Goal: Task Accomplishment & Management: Use online tool/utility

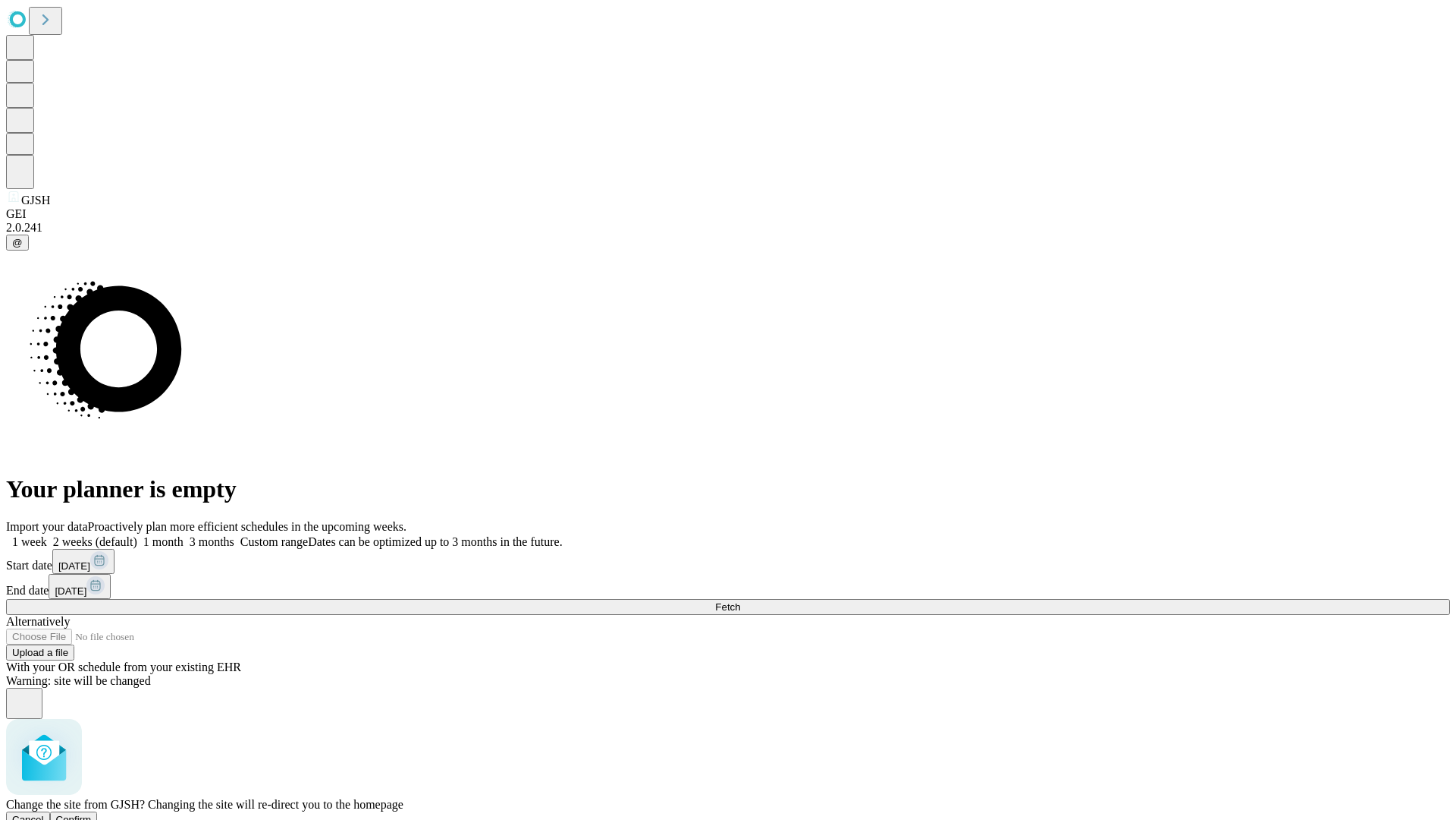
click at [92, 814] on span "Confirm" at bounding box center [73, 819] width 36 height 11
click at [184, 535] on label "1 month" at bounding box center [160, 541] width 46 height 13
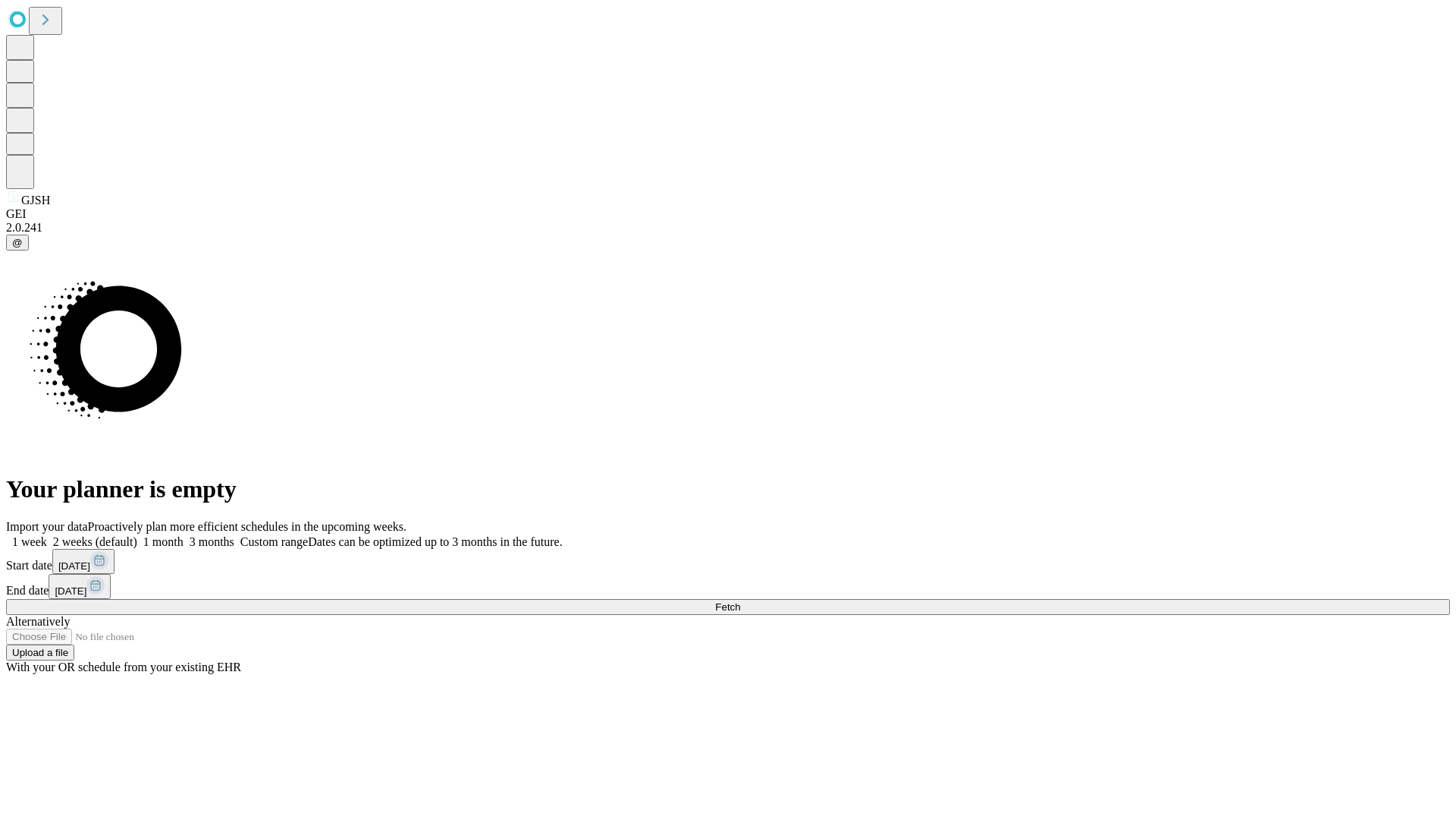
click at [740, 601] on span "Fetch" at bounding box center [727, 606] width 25 height 11
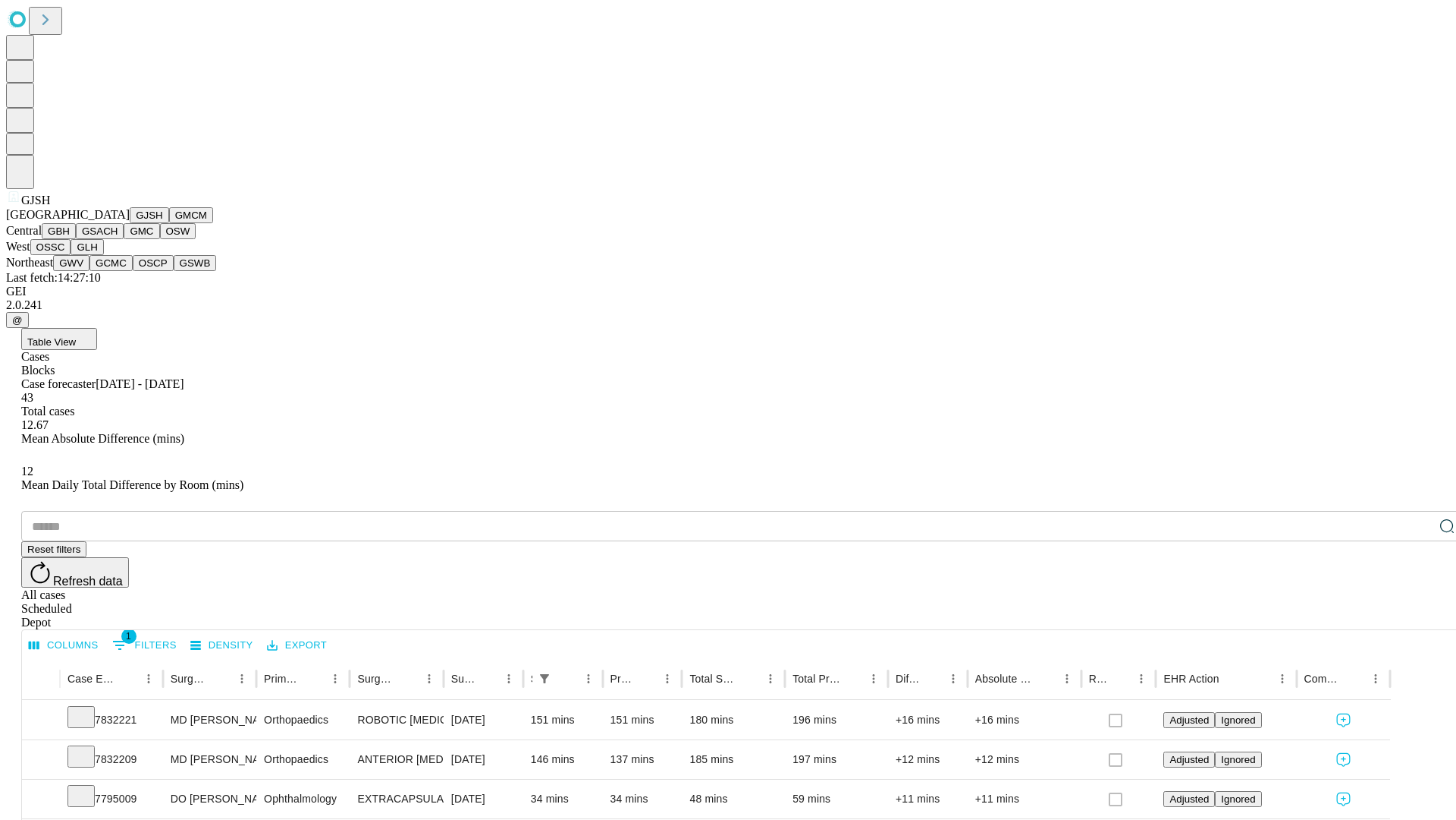
click at [169, 223] on button "GMCM" at bounding box center [191, 215] width 44 height 16
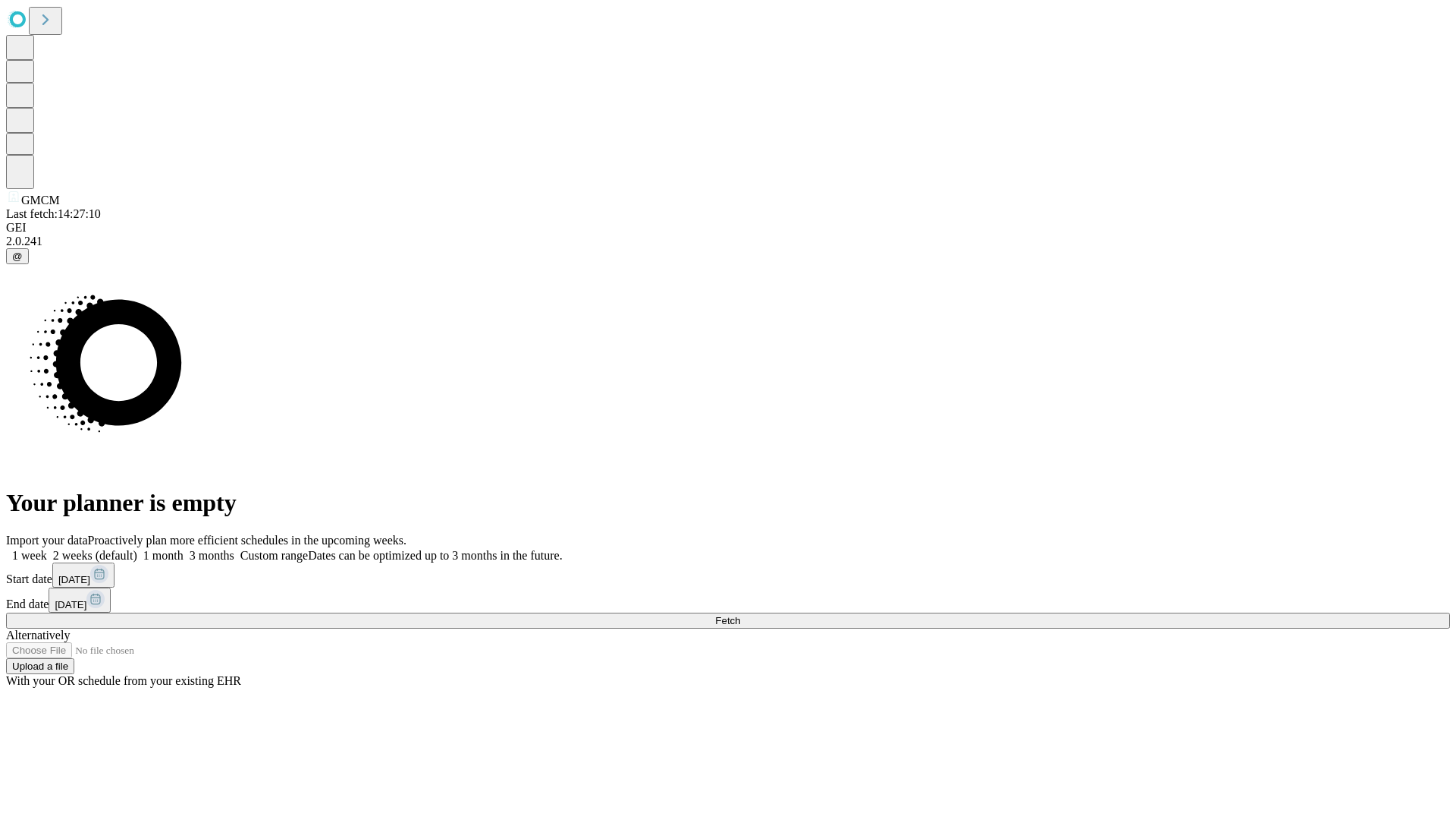
click at [184, 549] on label "1 month" at bounding box center [160, 555] width 46 height 13
click at [740, 615] on span "Fetch" at bounding box center [727, 620] width 25 height 11
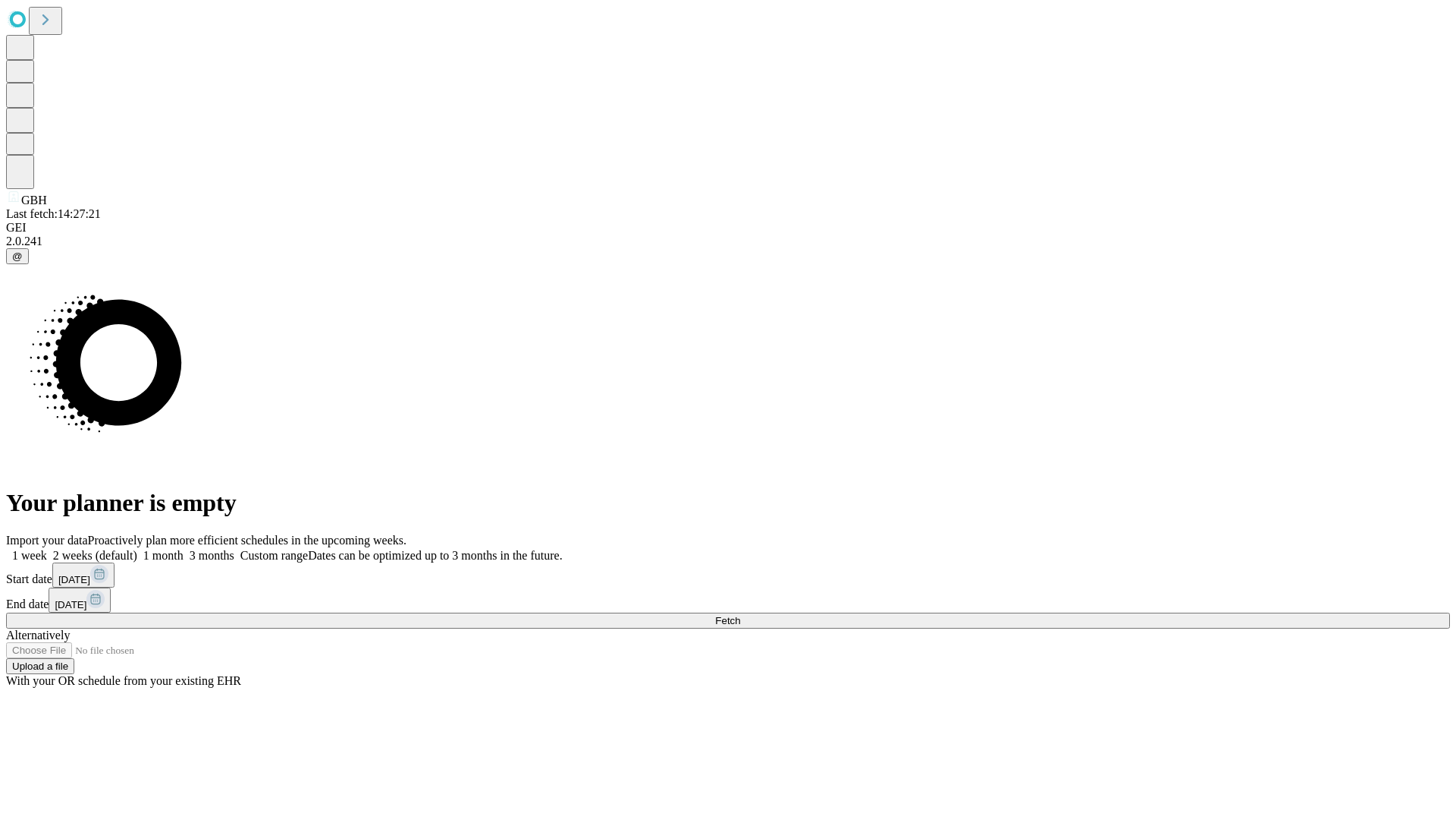
click at [184, 549] on label "1 month" at bounding box center [160, 555] width 46 height 13
click at [740, 615] on span "Fetch" at bounding box center [727, 620] width 25 height 11
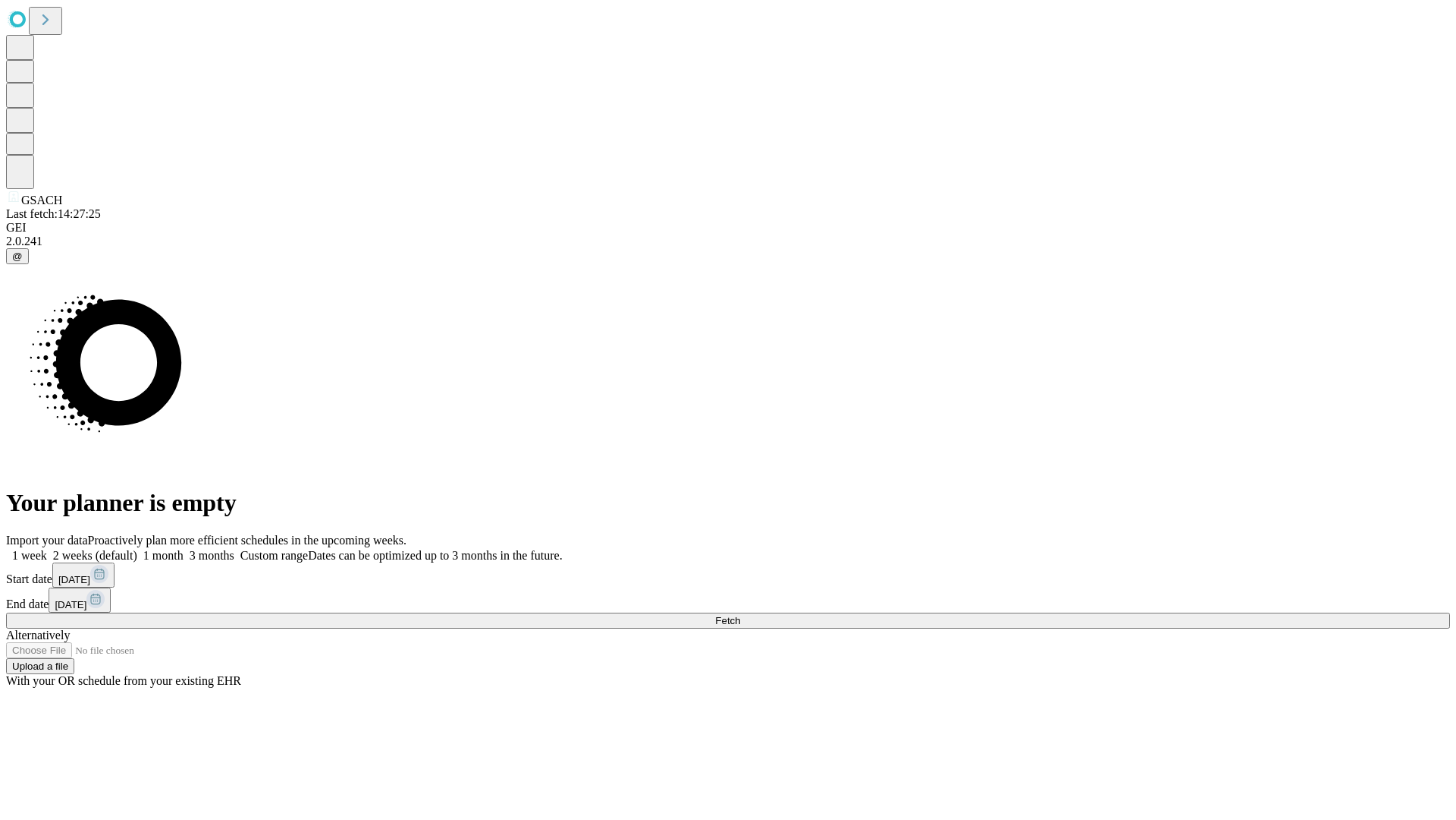
click at [184, 549] on label "1 month" at bounding box center [160, 555] width 46 height 13
click at [740, 615] on span "Fetch" at bounding box center [727, 620] width 25 height 11
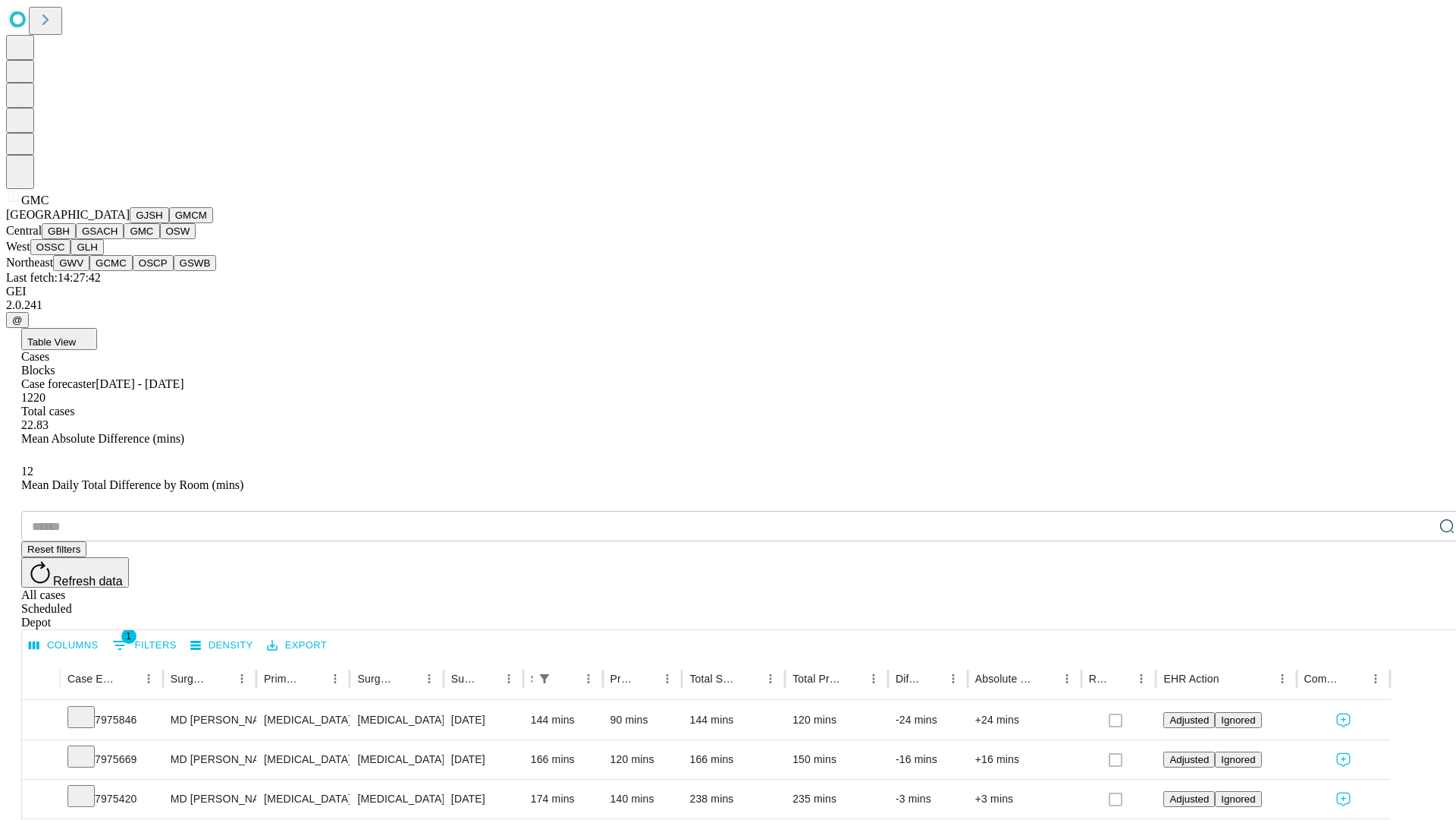
click at [160, 239] on button "OSW" at bounding box center [179, 231] width 37 height 16
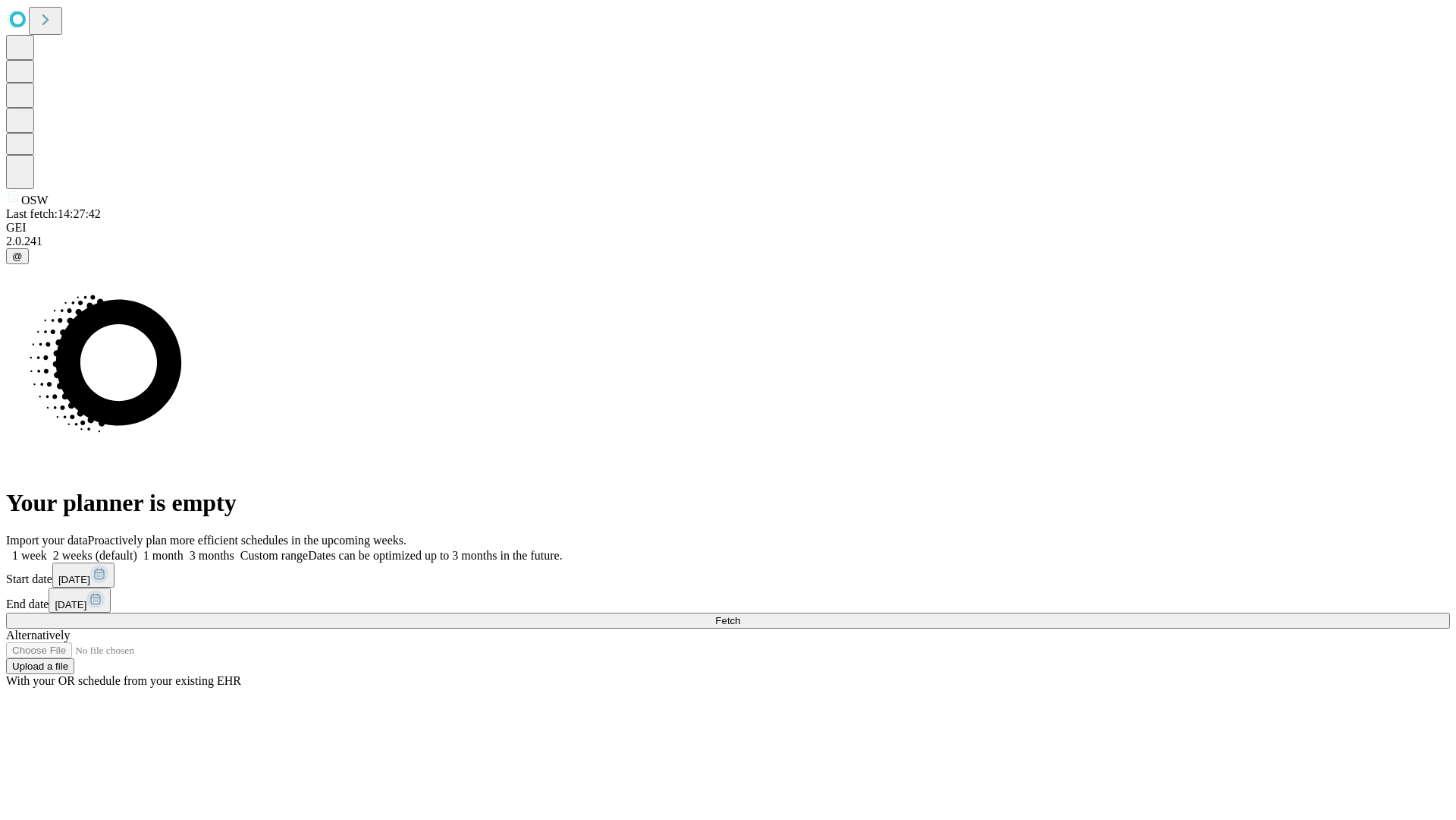
click at [184, 549] on label "1 month" at bounding box center [160, 555] width 46 height 13
click at [740, 615] on span "Fetch" at bounding box center [727, 620] width 25 height 11
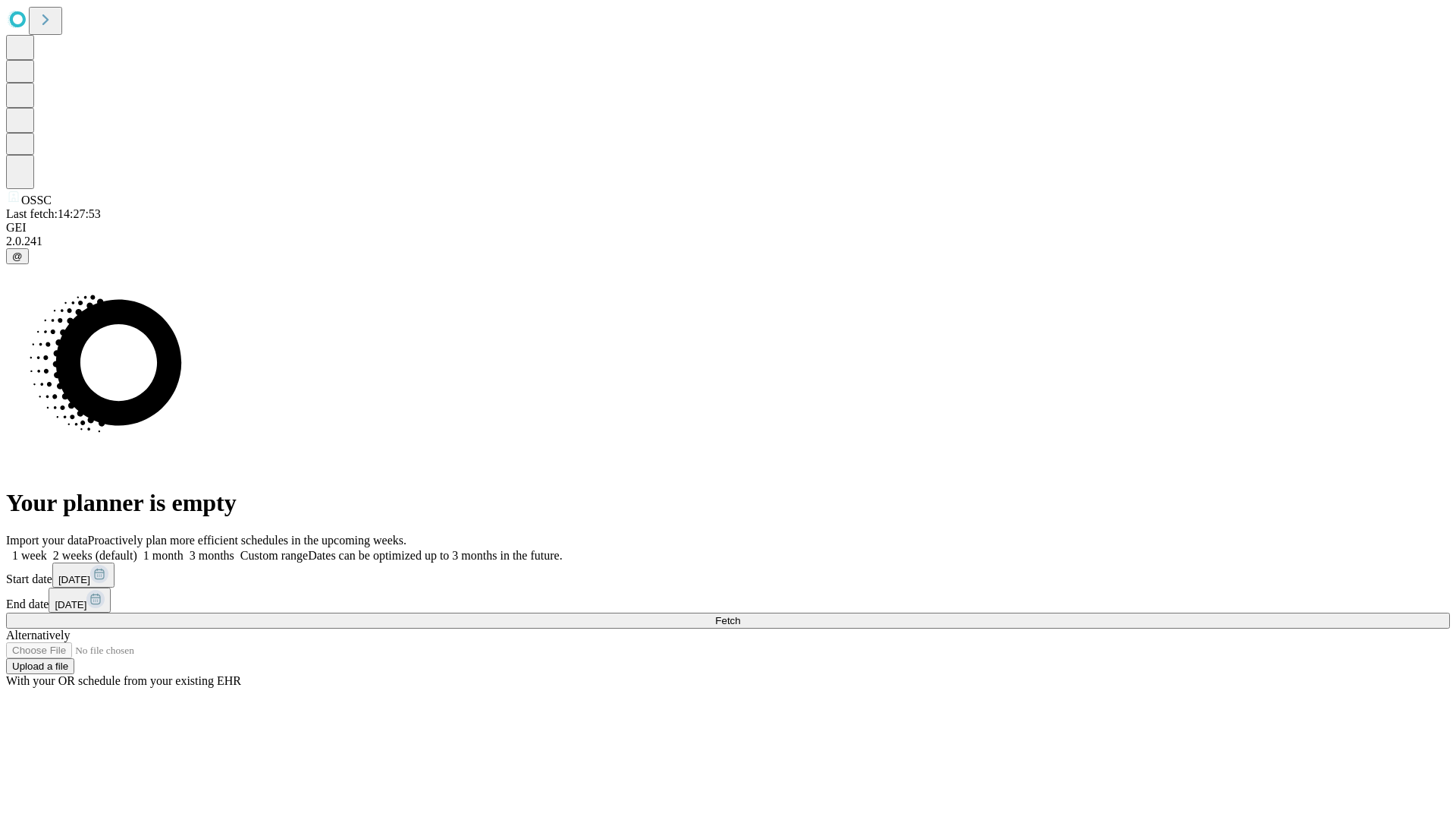
click at [184, 549] on label "1 month" at bounding box center [160, 555] width 46 height 13
click at [740, 615] on span "Fetch" at bounding box center [727, 620] width 25 height 11
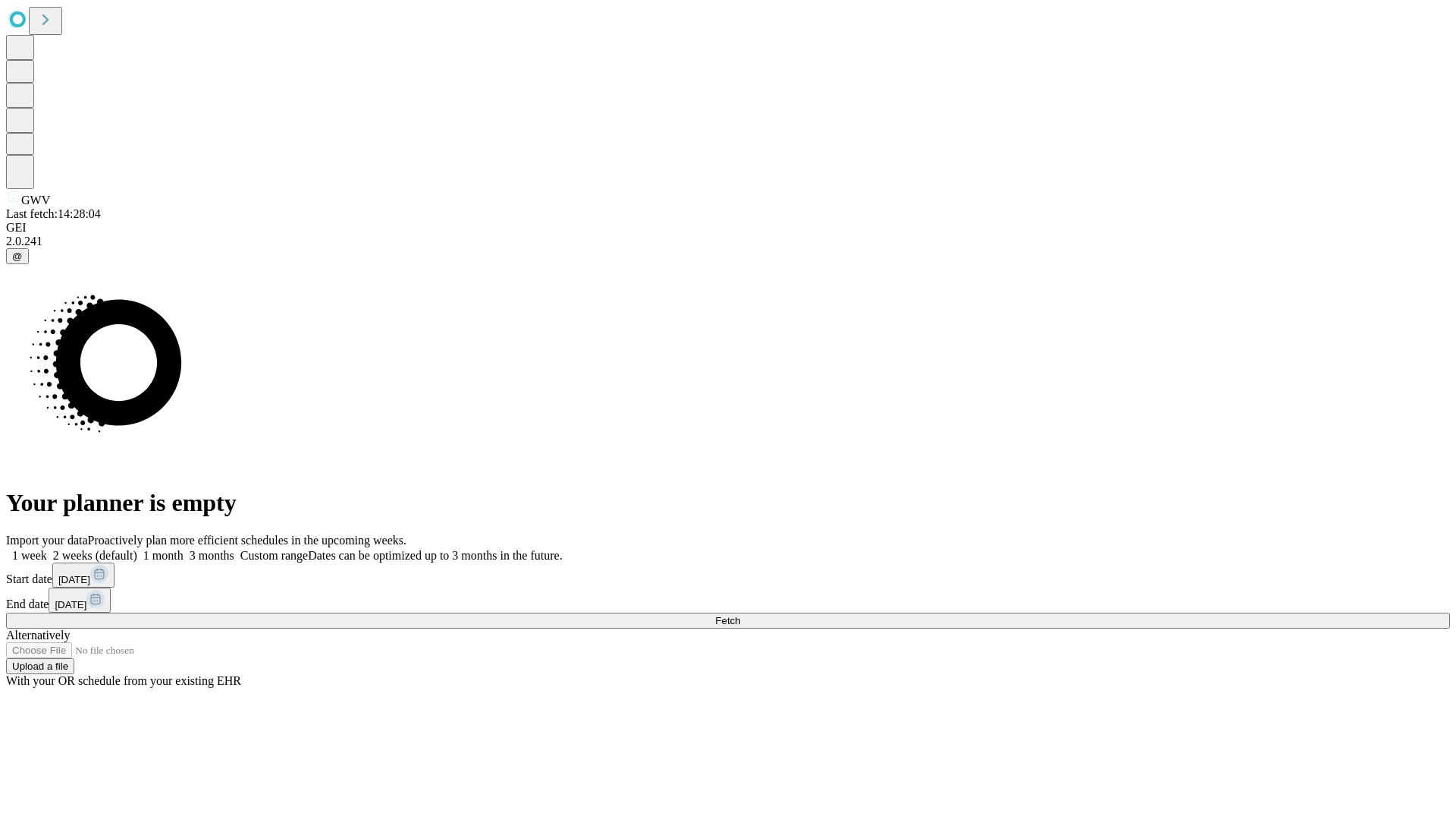
click at [184, 549] on label "1 month" at bounding box center [160, 555] width 46 height 13
click at [740, 615] on span "Fetch" at bounding box center [727, 620] width 25 height 11
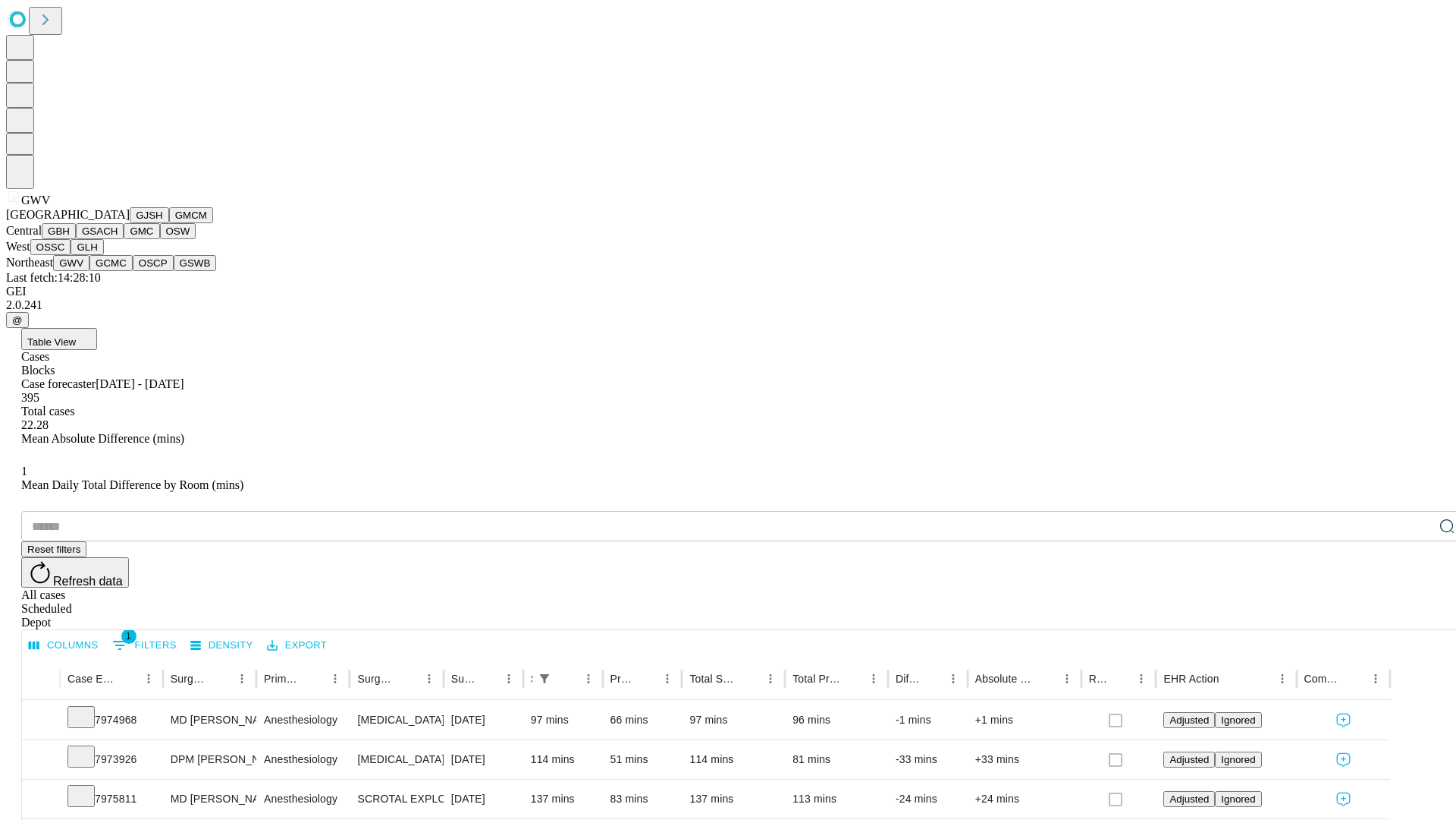
click at [118, 271] on button "GCMC" at bounding box center [112, 263] width 44 height 16
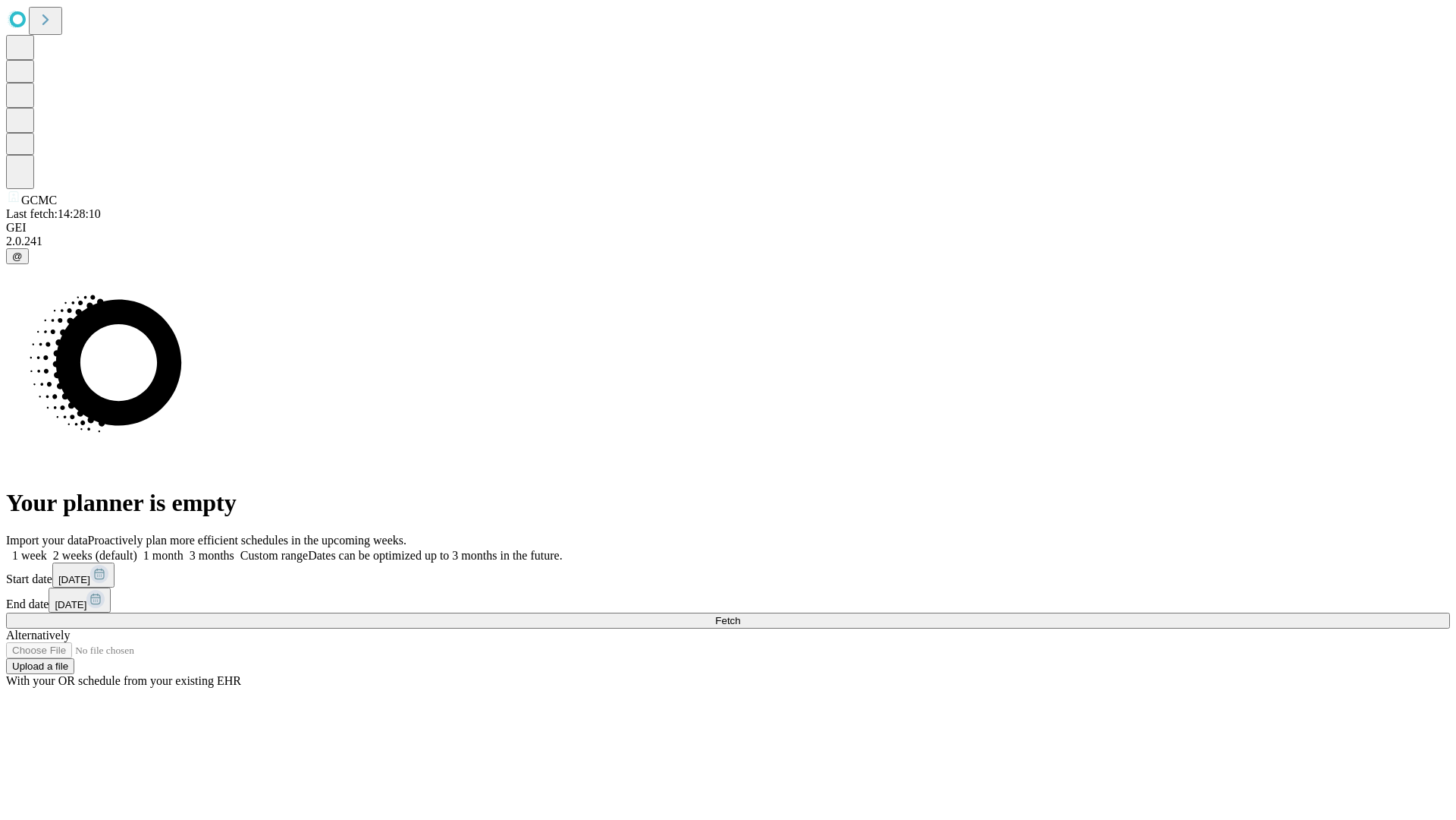
click at [184, 549] on label "1 month" at bounding box center [160, 555] width 46 height 13
click at [740, 615] on span "Fetch" at bounding box center [727, 620] width 25 height 11
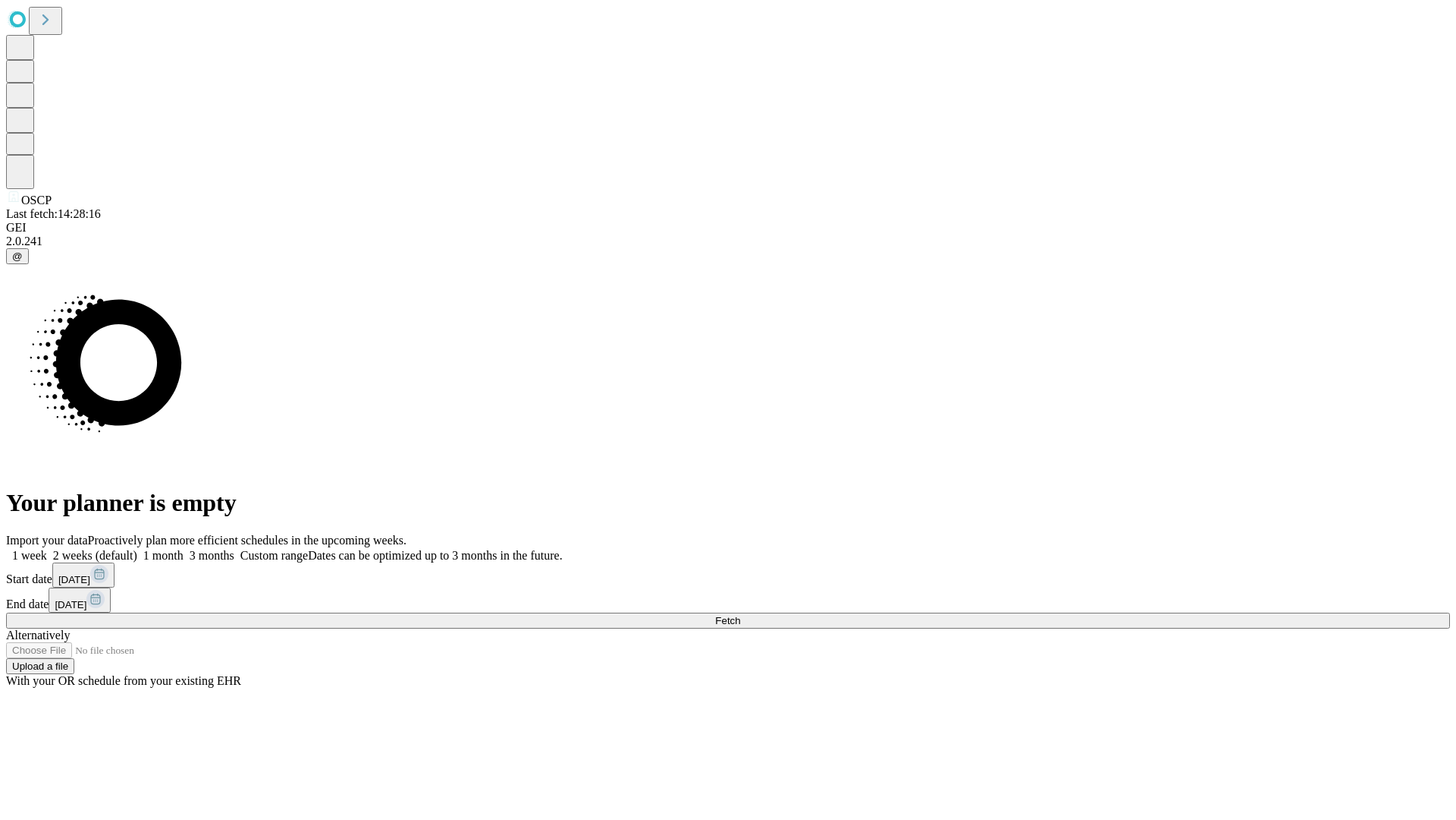
click at [184, 549] on label "1 month" at bounding box center [160, 555] width 46 height 13
click at [740, 615] on span "Fetch" at bounding box center [727, 620] width 25 height 11
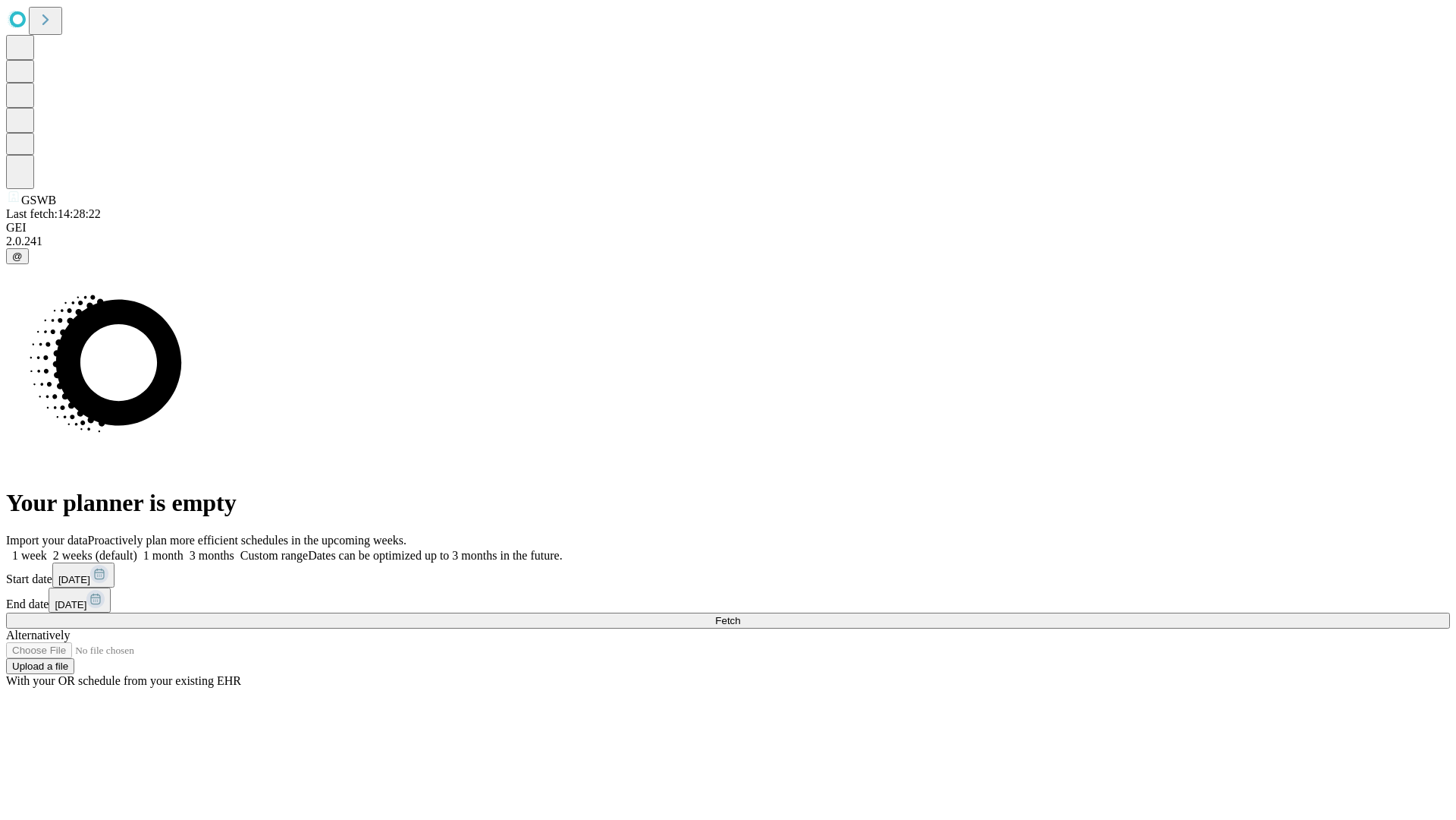
click at [184, 549] on label "1 month" at bounding box center [160, 555] width 46 height 13
click at [740, 615] on span "Fetch" at bounding box center [727, 620] width 25 height 11
